Goal: Task Accomplishment & Management: Complete application form

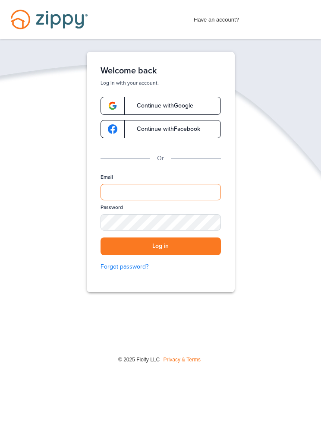
click at [155, 184] on input "Email" at bounding box center [161, 192] width 120 height 16
type input "**********"
click at [181, 247] on button "Log in" at bounding box center [161, 246] width 120 height 18
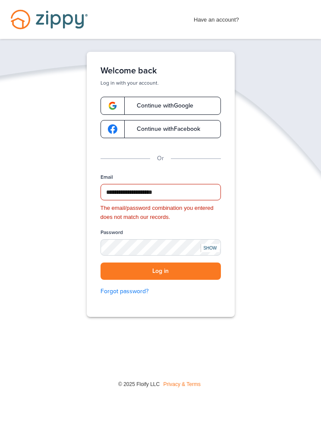
click at [212, 244] on div "SHOW" at bounding box center [210, 248] width 19 height 8
click at [132, 267] on button "Log in" at bounding box center [161, 271] width 120 height 18
click at [192, 270] on button "Log in" at bounding box center [161, 271] width 120 height 18
click at [189, 272] on button "Log in" at bounding box center [161, 271] width 120 height 18
click at [180, 271] on button "Log in" at bounding box center [161, 271] width 120 height 18
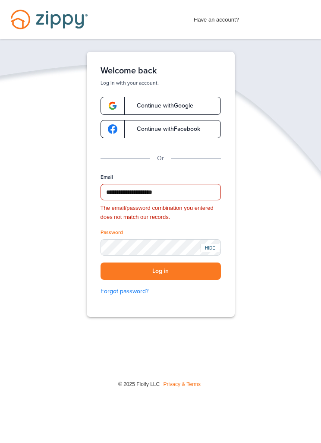
click at [185, 267] on button "Log in" at bounding box center [161, 271] width 120 height 18
click at [179, 268] on button "Log in" at bounding box center [161, 271] width 120 height 18
click at [161, 270] on button "Log in" at bounding box center [161, 271] width 120 height 18
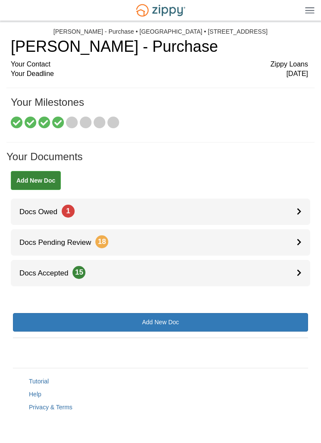
click at [35, 210] on span "Docs Owed 1" at bounding box center [43, 212] width 64 height 8
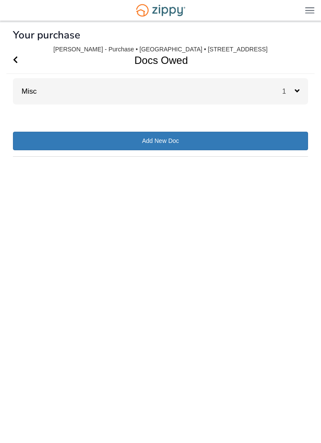
click at [237, 89] on div "Misc 1" at bounding box center [160, 91] width 295 height 26
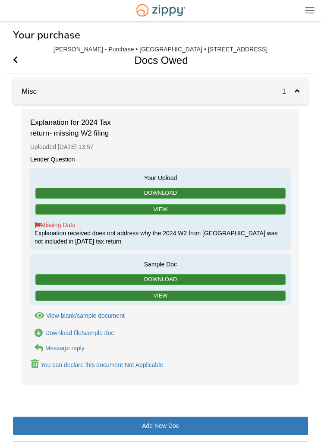
click at [215, 205] on link "View" at bounding box center [160, 209] width 250 height 11
